Goal: Information Seeking & Learning: Check status

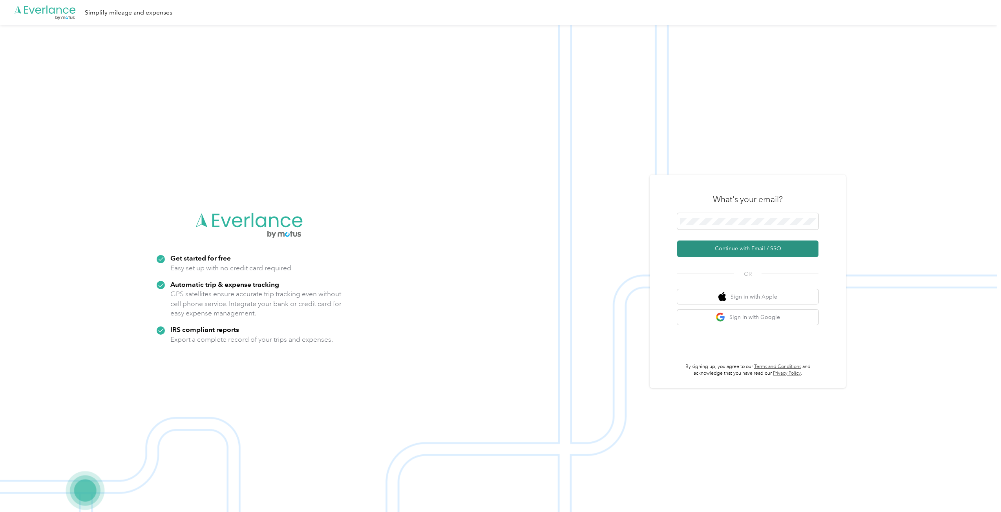
click at [748, 250] on button "Continue with Email / SSO" at bounding box center [747, 249] width 141 height 16
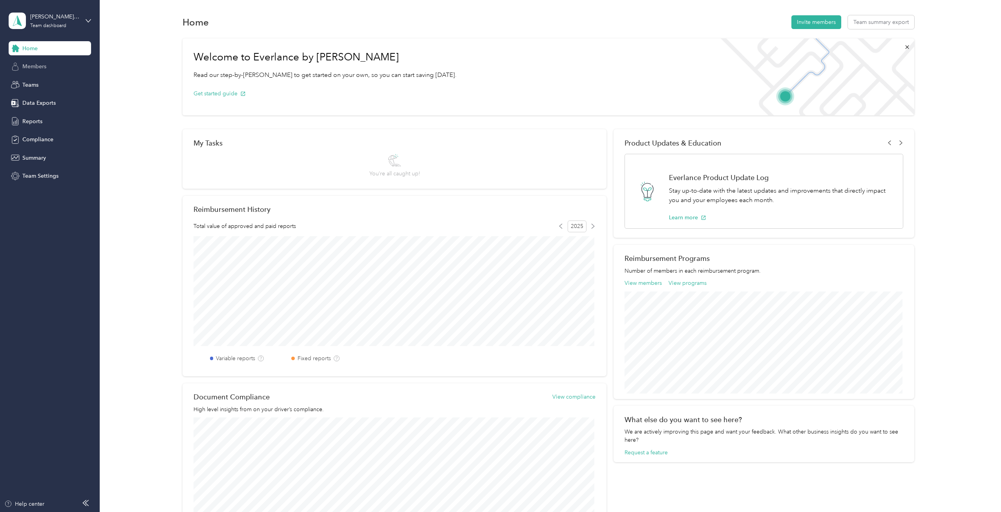
click at [35, 64] on span "Members" at bounding box center [34, 66] width 24 height 8
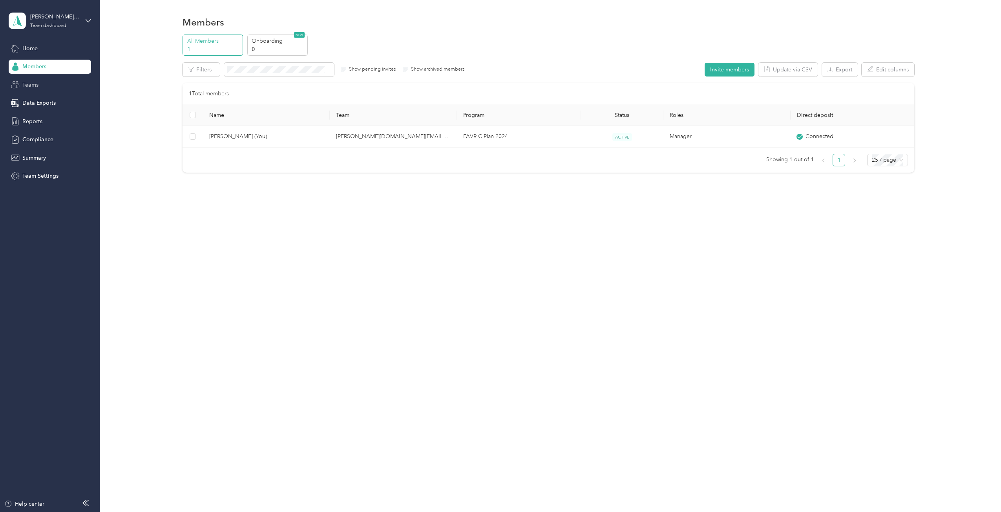
click at [30, 83] on span "Teams" at bounding box center [30, 85] width 16 height 8
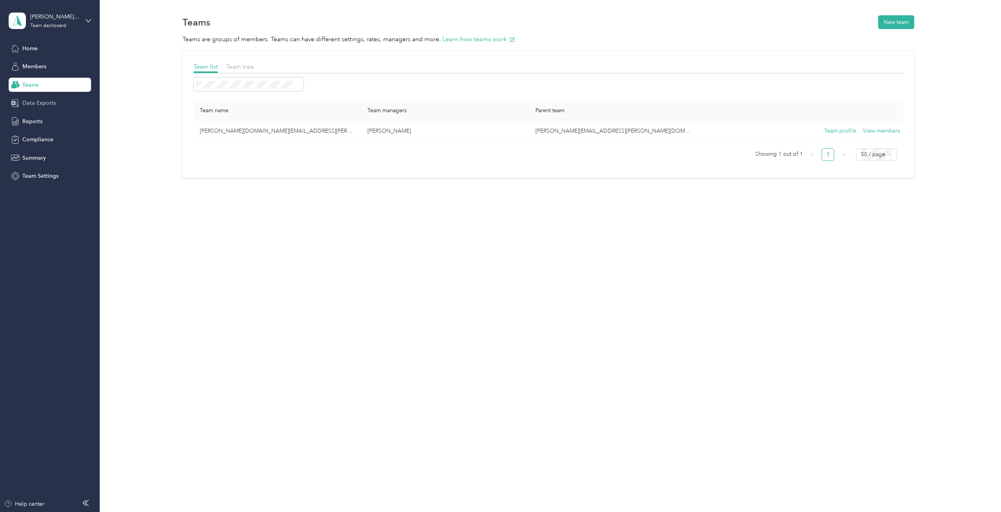
click at [36, 103] on span "Data Exports" at bounding box center [38, 103] width 33 height 8
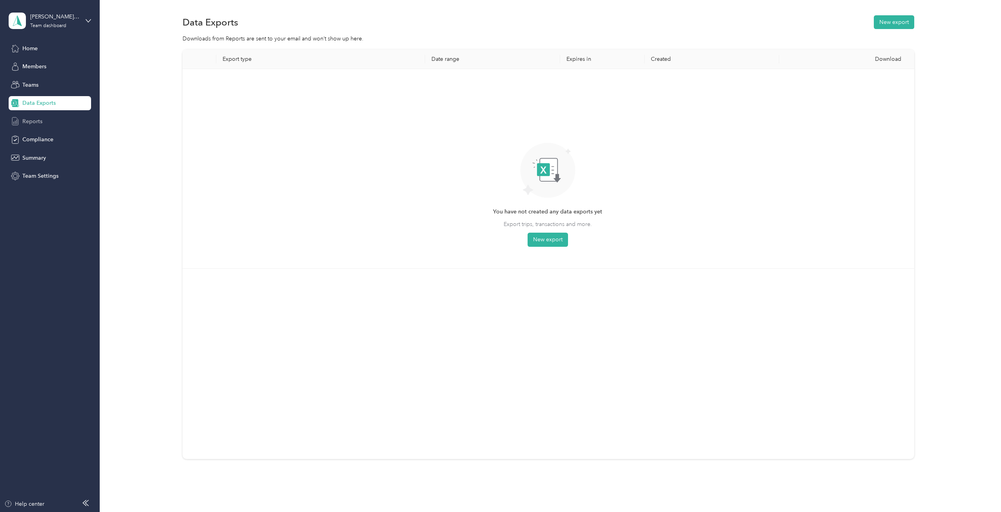
click at [30, 119] on span "Reports" at bounding box center [32, 121] width 20 height 8
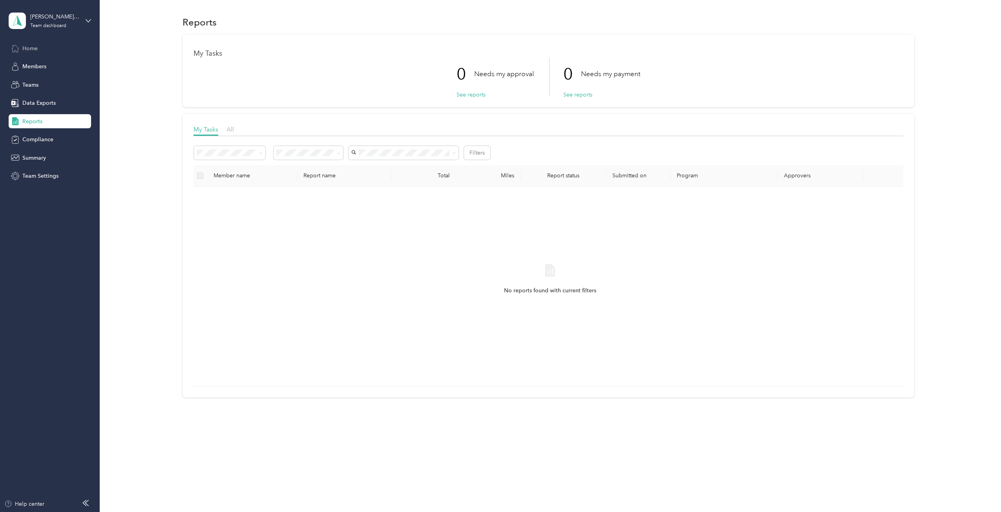
click at [26, 47] on span "Home" at bounding box center [29, 48] width 15 height 8
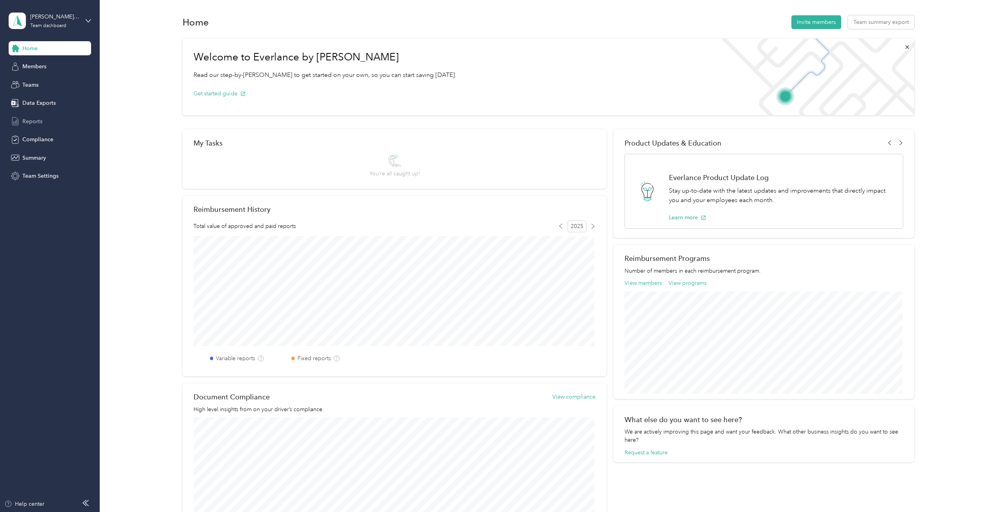
click at [32, 121] on span "Reports" at bounding box center [32, 121] width 20 height 8
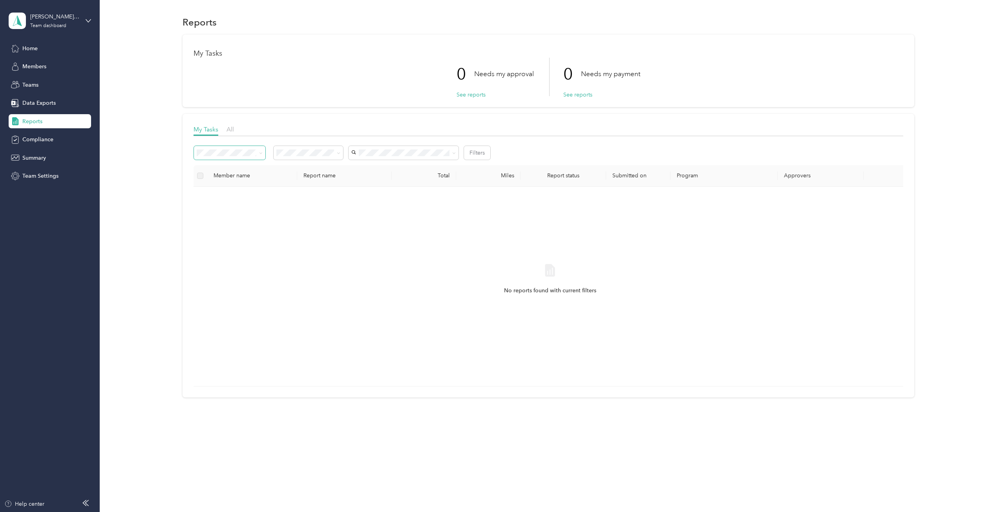
click at [262, 154] on icon at bounding box center [261, 154] width 4 height 4
click at [232, 170] on li "Variable reports" at bounding box center [229, 164] width 71 height 14
click at [340, 153] on icon at bounding box center [339, 154] width 4 height 4
click at [262, 153] on icon at bounding box center [261, 154] width 4 height 4
click at [37, 157] on span "Summary" at bounding box center [34, 158] width 24 height 8
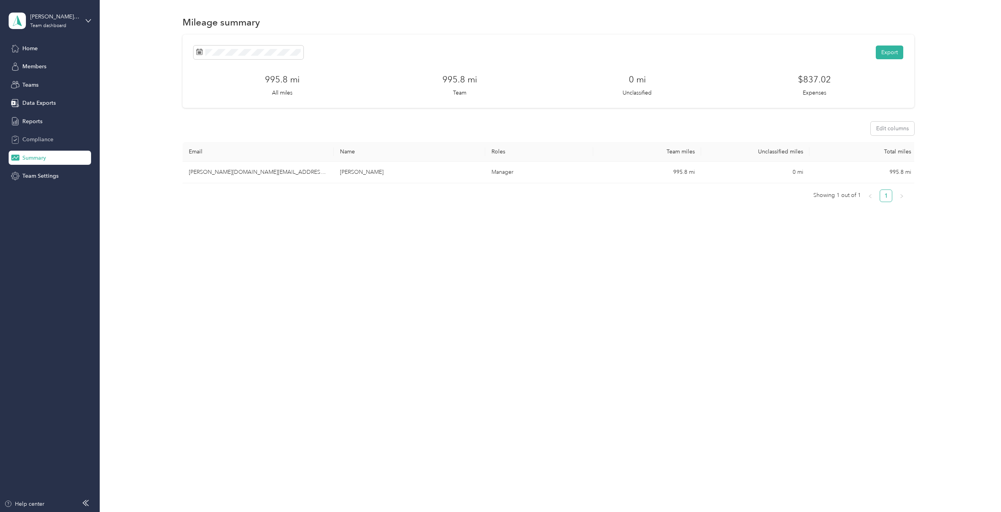
click at [39, 140] on span "Compliance" at bounding box center [37, 139] width 31 height 8
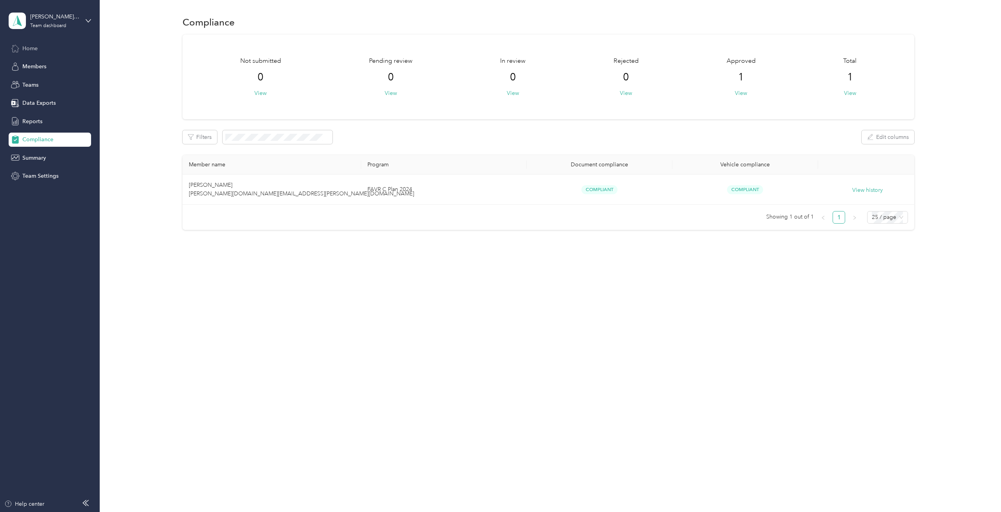
click at [25, 47] on span "Home" at bounding box center [29, 48] width 15 height 8
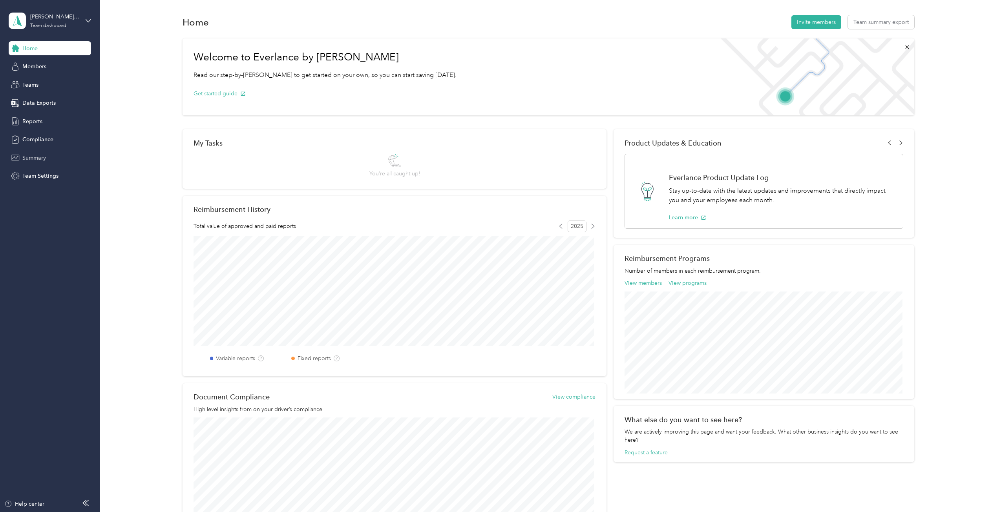
click at [36, 158] on span "Summary" at bounding box center [34, 158] width 24 height 8
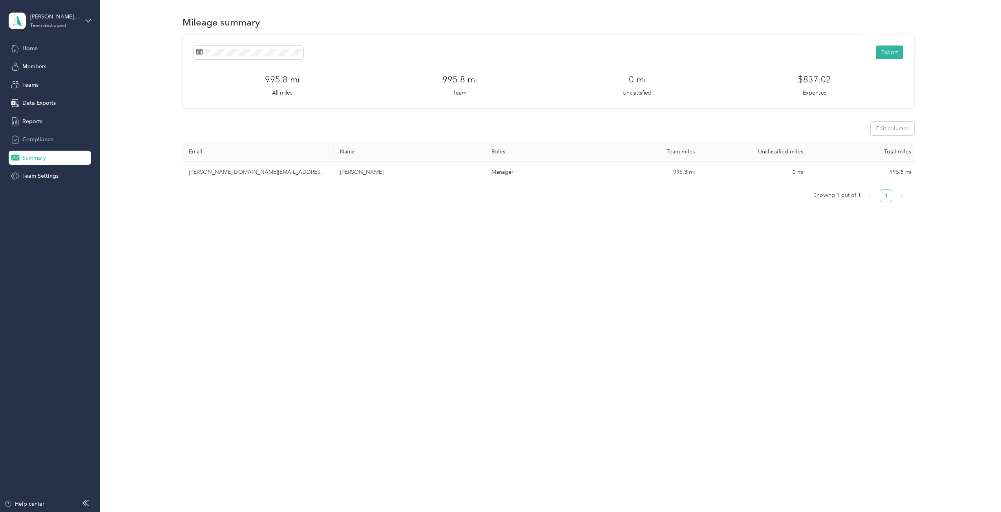
click at [29, 137] on span "Compliance" at bounding box center [37, 139] width 31 height 8
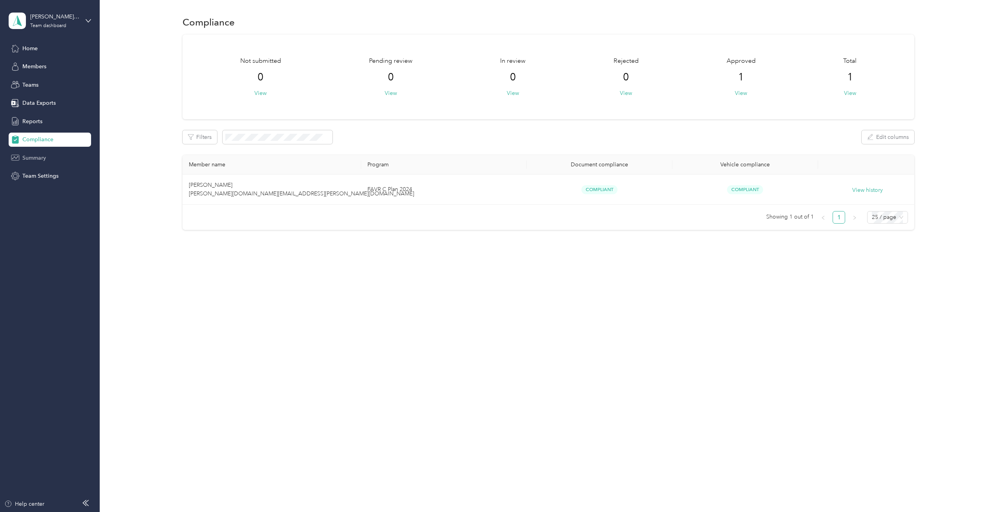
click at [37, 159] on span "Summary" at bounding box center [34, 158] width 24 height 8
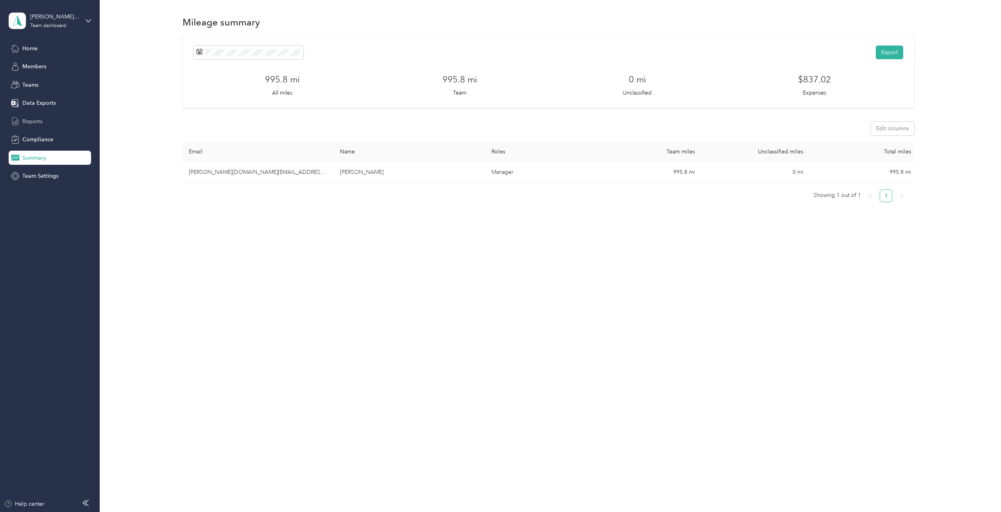
click at [32, 119] on span "Reports" at bounding box center [32, 121] width 20 height 8
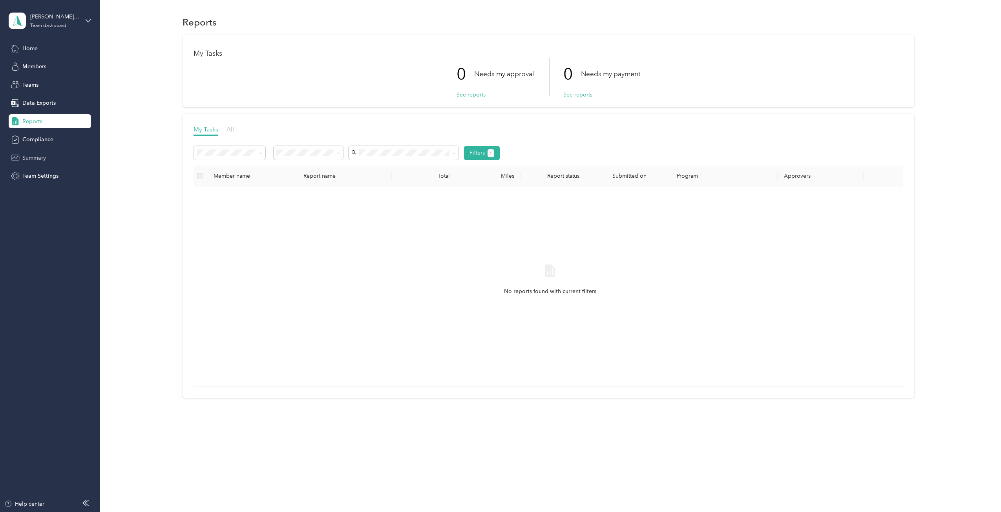
click at [28, 158] on span "Summary" at bounding box center [34, 158] width 24 height 8
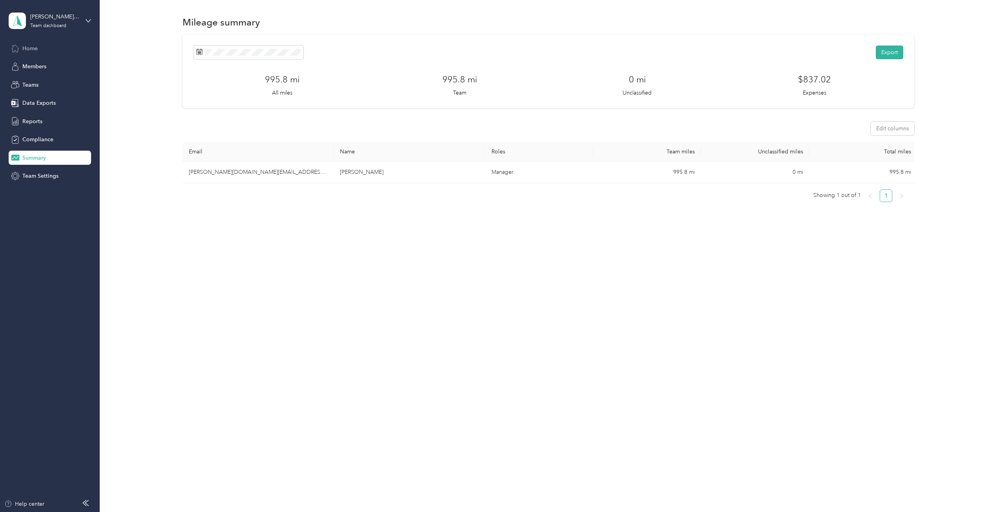
click at [26, 45] on span "Home" at bounding box center [29, 48] width 15 height 8
